Goal: Task Accomplishment & Management: Manage account settings

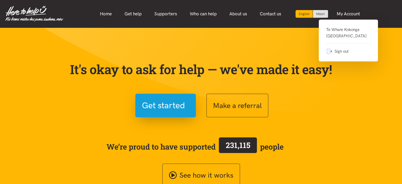
click at [344, 30] on link "Te Whare Kokonga Melville Community House" at bounding box center [348, 34] width 44 height 17
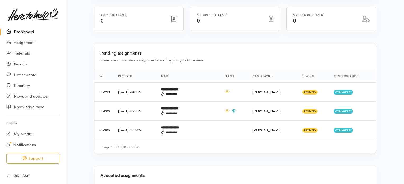
scroll to position [94, 0]
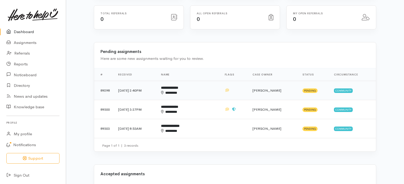
click at [178, 86] on b "**********" at bounding box center [169, 87] width 17 height 3
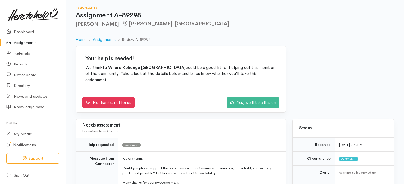
click at [31, 42] on link "Assignments" at bounding box center [33, 42] width 66 height 11
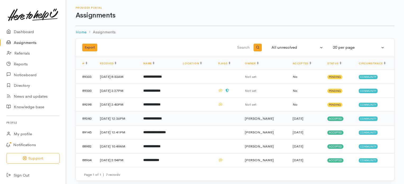
click at [162, 117] on b "**********" at bounding box center [152, 118] width 19 height 3
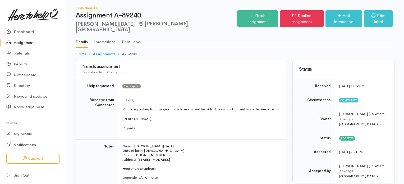
click at [32, 43] on link "Assignments" at bounding box center [33, 42] width 66 height 11
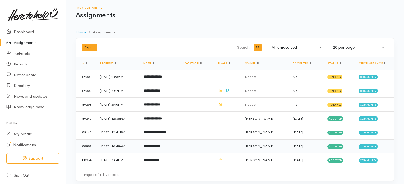
click at [161, 145] on b "**********" at bounding box center [151, 145] width 17 height 3
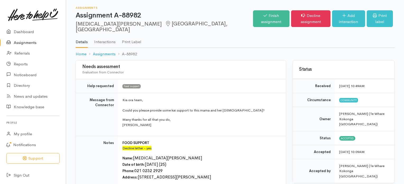
click at [27, 43] on link "Assignments" at bounding box center [33, 42] width 66 height 11
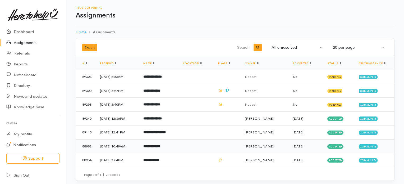
click at [161, 145] on b "**********" at bounding box center [151, 145] width 17 height 3
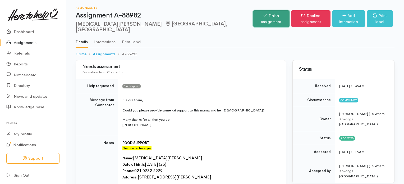
click at [253, 15] on link "Finish assignment" at bounding box center [271, 18] width 36 height 17
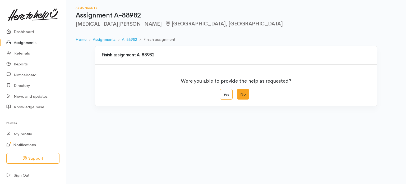
click at [241, 95] on label "No" at bounding box center [243, 94] width 12 height 11
click at [240, 92] on input "No" at bounding box center [238, 90] width 3 height 3
radio input "true"
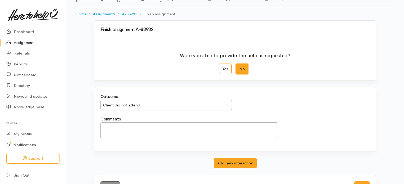
scroll to position [45, 0]
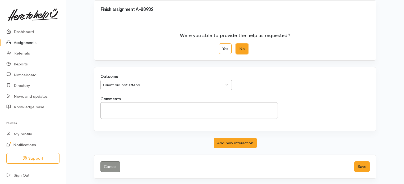
click at [227, 84] on div "Client did not attend Client did not attend" at bounding box center [165, 85] width 131 height 11
click at [138, 95] on div "Outcome Client did not attend Client did not attend Client did not attend Clien…" at bounding box center [235, 85] width 276 height 22
click at [362, 166] on button "Save" at bounding box center [361, 166] width 15 height 11
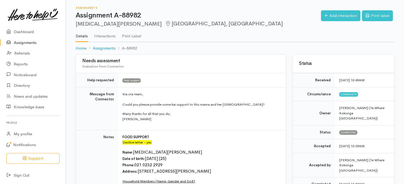
click at [29, 43] on link "Assignments" at bounding box center [33, 42] width 66 height 11
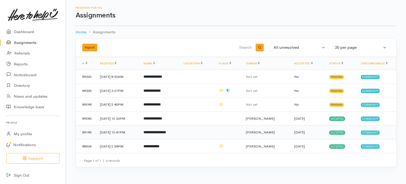
click at [113, 131] on td "25 Sep 2025, 12:41PM" at bounding box center [118, 132] width 44 height 14
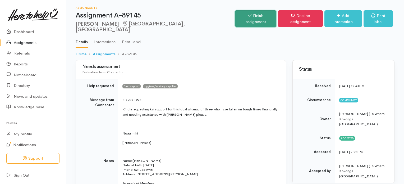
click at [249, 15] on link "Finish assignment" at bounding box center [256, 18] width 42 height 17
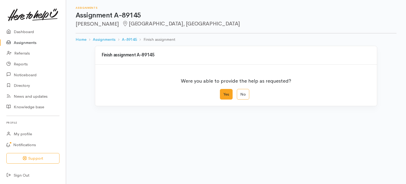
click at [226, 94] on label "Yes" at bounding box center [226, 94] width 13 height 11
click at [223, 92] on input "Yes" at bounding box center [221, 90] width 3 height 3
radio input "true"
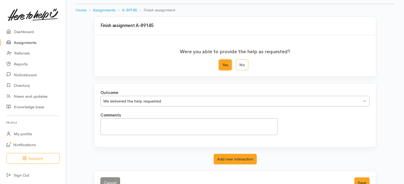
scroll to position [45, 0]
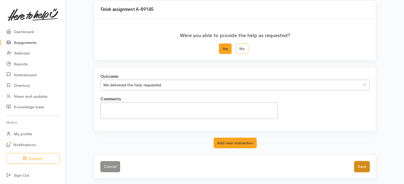
click at [362, 166] on button "Save" at bounding box center [361, 166] width 15 height 11
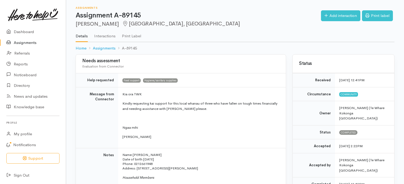
click at [31, 43] on link "Assignments" at bounding box center [33, 42] width 66 height 11
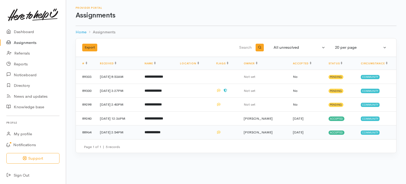
click at [161, 132] on b "**********" at bounding box center [153, 131] width 16 height 3
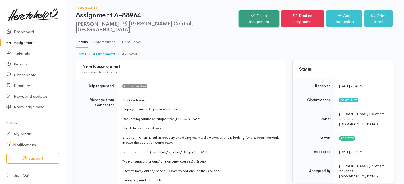
click at [247, 15] on link "Finish assignment" at bounding box center [259, 18] width 40 height 17
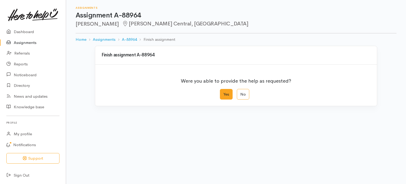
click at [227, 95] on label "Yes" at bounding box center [226, 94] width 13 height 11
click at [223, 92] on input "Yes" at bounding box center [221, 90] width 3 height 3
radio input "true"
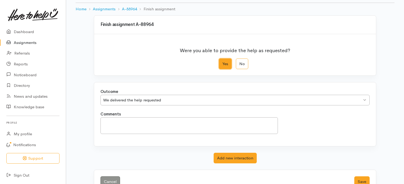
scroll to position [45, 0]
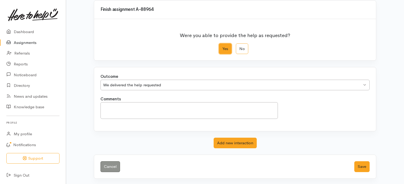
click at [365, 84] on div "We delivered the help requested We delivered the help requested" at bounding box center [234, 85] width 269 height 11
click at [226, 108] on textarea "Comments" at bounding box center [188, 110] width 177 height 17
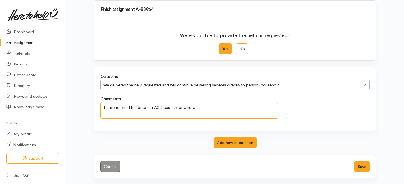
click at [142, 106] on textarea "I have referred her onto our AOD counsellor who will" at bounding box center [188, 110] width 177 height 17
click at [194, 107] on textarea "I have referred her to our AOD counsellor who will support her" at bounding box center [188, 110] width 177 height 17
type textarea "I have referred her to our AOD counsellor who will make contact with her and su…"
click at [362, 166] on button "Save" at bounding box center [361, 166] width 15 height 11
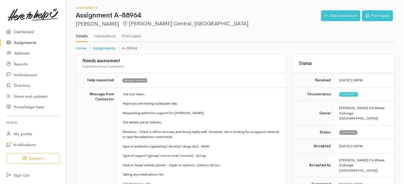
click at [20, 42] on link "Assignments" at bounding box center [33, 42] width 66 height 11
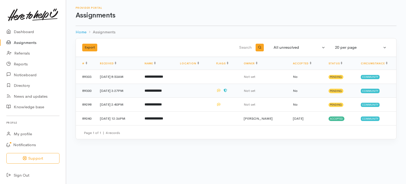
click at [162, 91] on b "**********" at bounding box center [153, 90] width 17 height 3
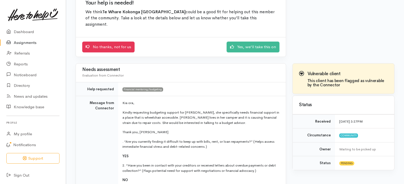
scroll to position [56, 0]
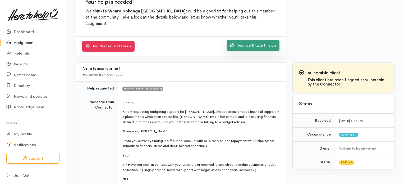
click at [245, 45] on link "Yes, we'll take this on" at bounding box center [253, 45] width 53 height 11
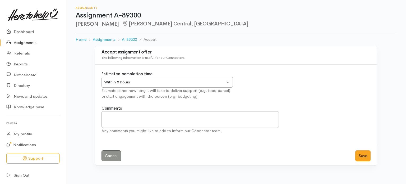
click at [229, 82] on div "Within 8 hours Within 8 hours" at bounding box center [167, 82] width 131 height 11
click at [362, 154] on button "Save" at bounding box center [362, 155] width 15 height 11
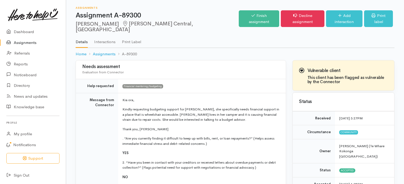
click at [30, 42] on link "Assignments" at bounding box center [33, 42] width 66 height 11
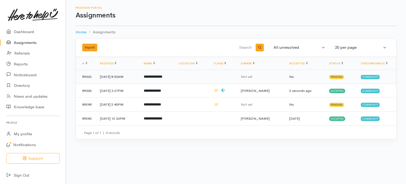
click at [161, 76] on b "**********" at bounding box center [153, 76] width 19 height 3
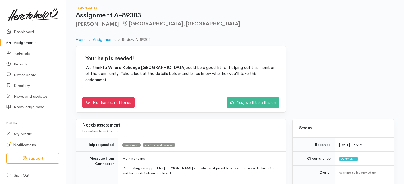
drag, startPoint x: 404, startPoint y: 44, endPoint x: 406, endPoint y: 79, distance: 35.2
click at [404, 79] on html "Support Your 'Here to help u' liaison Your contact within the 'Here to help u' …" at bounding box center [202, 92] width 404 height 184
click at [374, 62] on div "Your help is needed! We think Te Whare Kokonga Melville Community House could b…" at bounding box center [234, 82] width 325 height 73
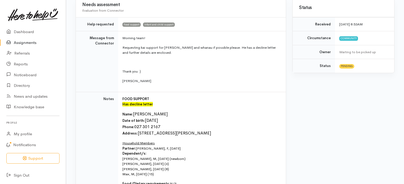
scroll to position [116, 0]
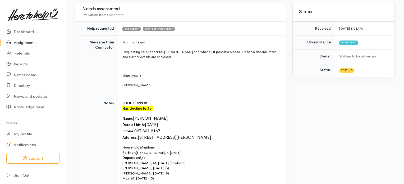
click at [20, 43] on link "Assignments" at bounding box center [33, 42] width 66 height 11
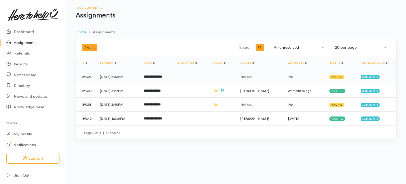
click at [162, 77] on b "**********" at bounding box center [153, 76] width 19 height 3
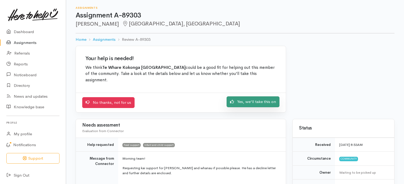
click at [261, 102] on link "Yes, we'll take this on" at bounding box center [253, 101] width 53 height 11
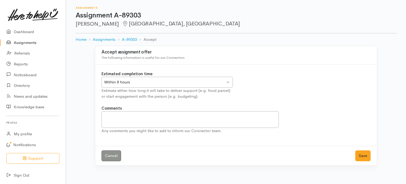
click at [228, 83] on div "Within 8 hours Within 8 hours" at bounding box center [167, 82] width 131 height 11
click at [365, 154] on button "Save" at bounding box center [362, 155] width 15 height 11
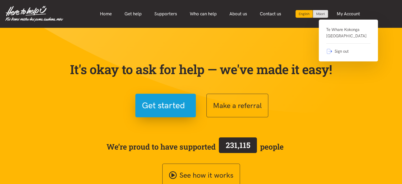
click at [336, 35] on link "Te Whare Kokonga Melville Community House" at bounding box center [348, 34] width 44 height 17
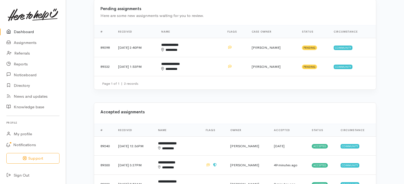
scroll to position [134, 0]
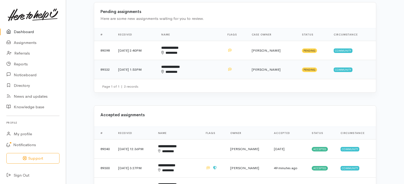
click at [180, 65] on b "**********" at bounding box center [170, 66] width 19 height 3
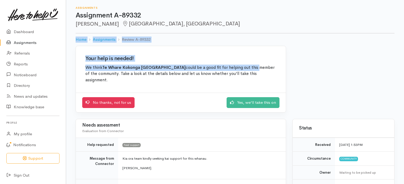
drag, startPoint x: 404, startPoint y: 29, endPoint x: 406, endPoint y: 67, distance: 38.4
click at [404, 67] on html "Support Your 'Here to help u' liaison Your contact within the 'Here to help u' …" at bounding box center [202, 92] width 404 height 184
click at [378, 64] on div "Your help is needed! We think Te Whare Kokonga Melville Community House could b…" at bounding box center [234, 82] width 325 height 73
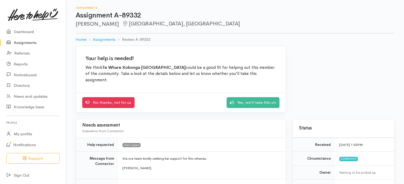
click at [25, 44] on link "Assignments" at bounding box center [33, 42] width 66 height 11
